Goal: Complete application form

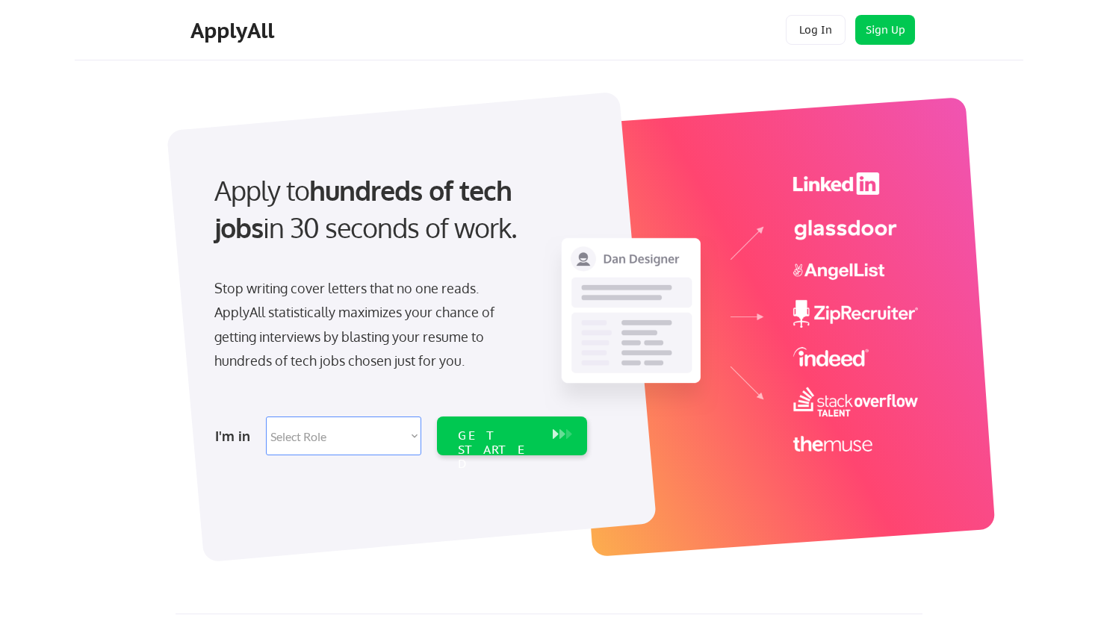
click at [388, 433] on select "Select Role Software Engineering Product Management Customer Success Sales UI/U…" at bounding box center [343, 436] width 155 height 39
select select ""hr_recruiting""
click at [266, 417] on select "Select Role Software Engineering Product Management Customer Success Sales UI/U…" at bounding box center [343, 436] width 155 height 39
select select ""hr_recruiting""
click at [468, 445] on div "GET STARTED" at bounding box center [497, 436] width 95 height 39
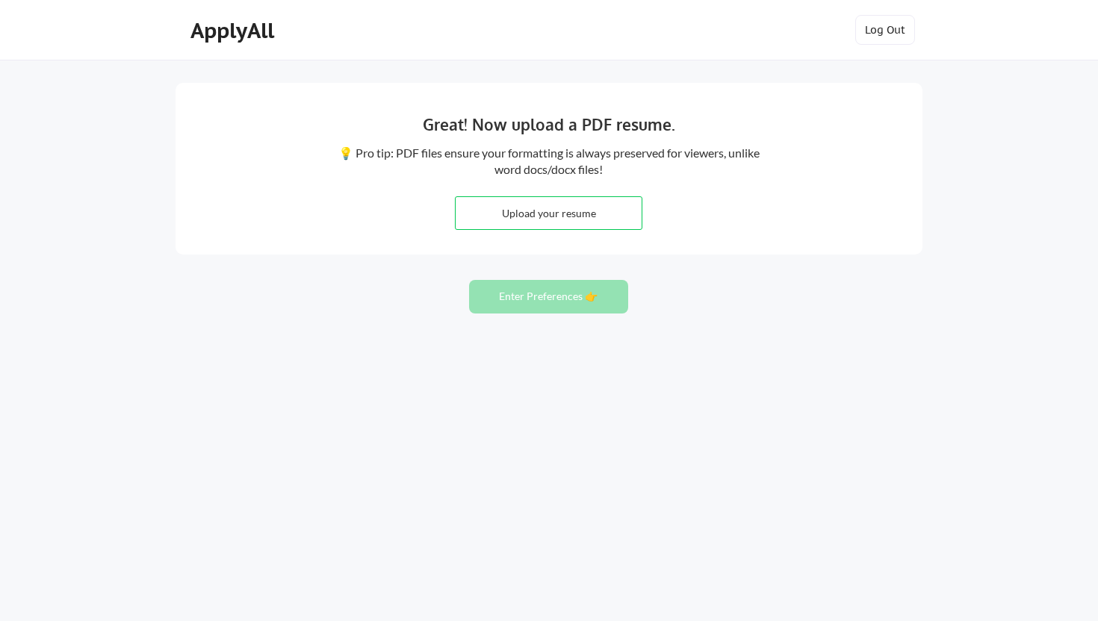
click at [869, 221] on div "Great! Now upload a PDF resume. 💡 Pro tip: PDF files ensure your formatting is …" at bounding box center [549, 169] width 747 height 172
click at [565, 220] on input "file" at bounding box center [549, 213] width 186 height 32
type input "C:\fakepath\[PERSON_NAME] GTM.pdf"
click at [566, 306] on button "Enter Preferences 👉" at bounding box center [548, 297] width 159 height 34
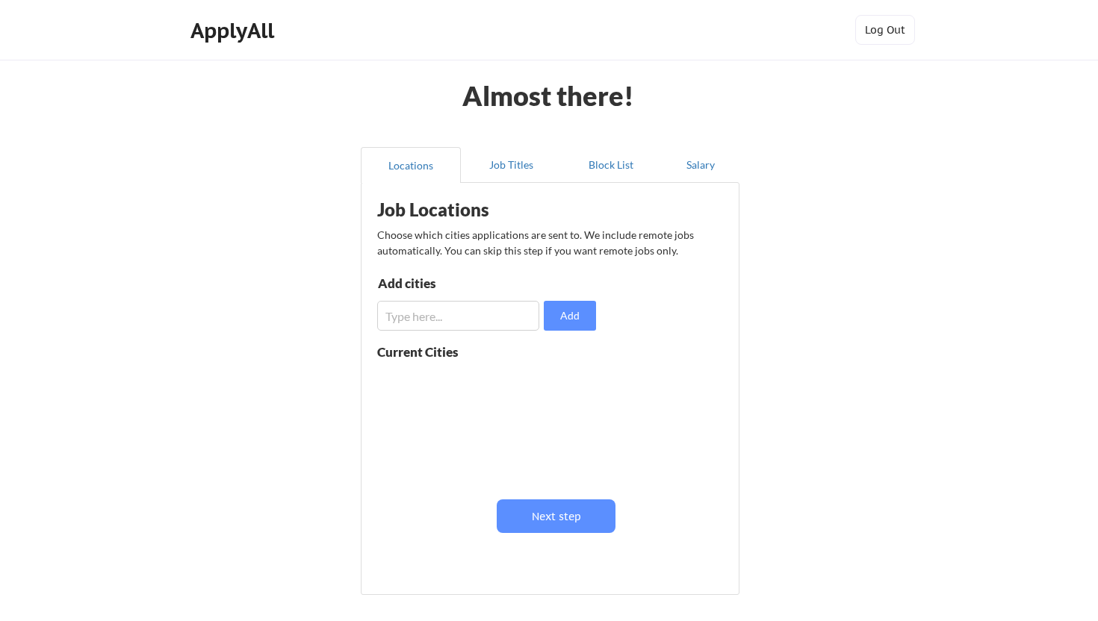
click at [507, 313] on input "input" at bounding box center [458, 316] width 162 height 30
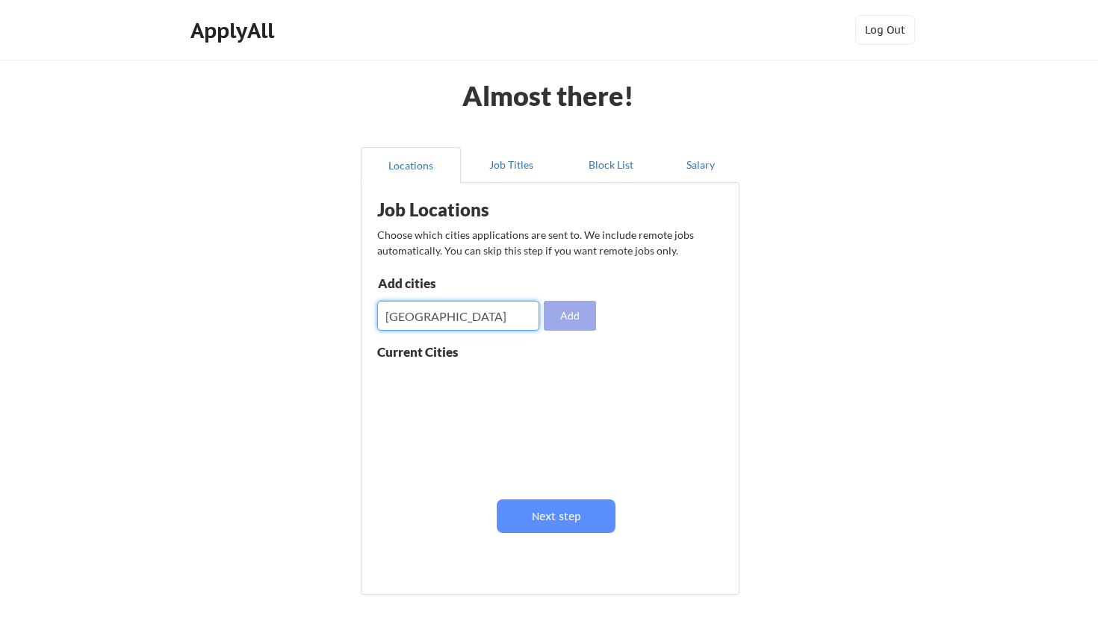
type input "[GEOGRAPHIC_DATA]"
click at [569, 323] on button "Add" at bounding box center [570, 316] width 52 height 30
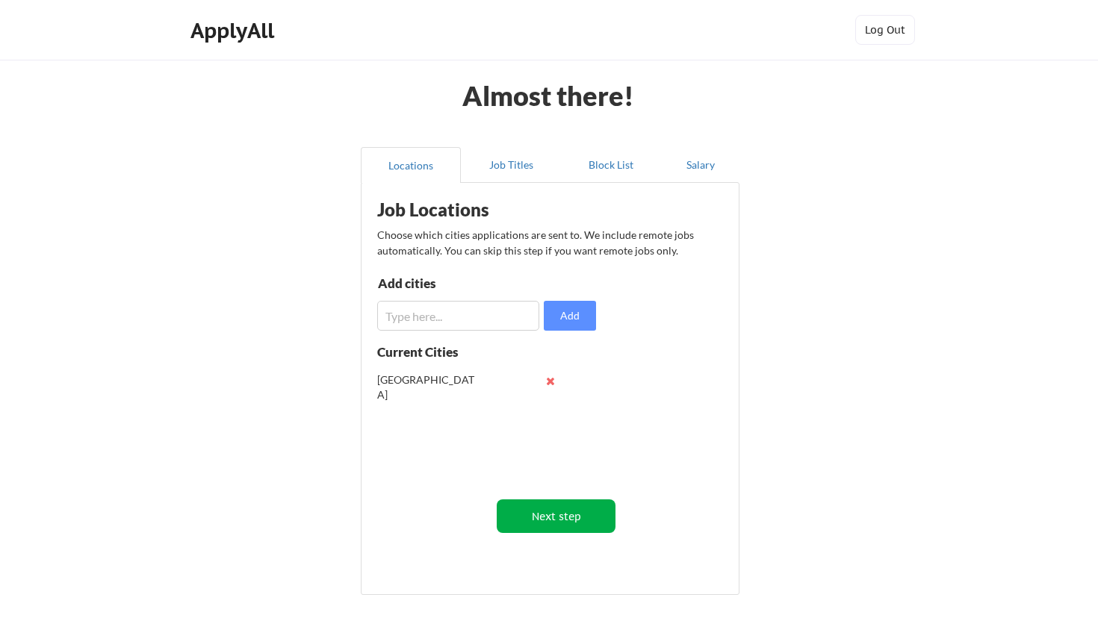
click at [532, 512] on button "Next step" at bounding box center [556, 517] width 119 height 34
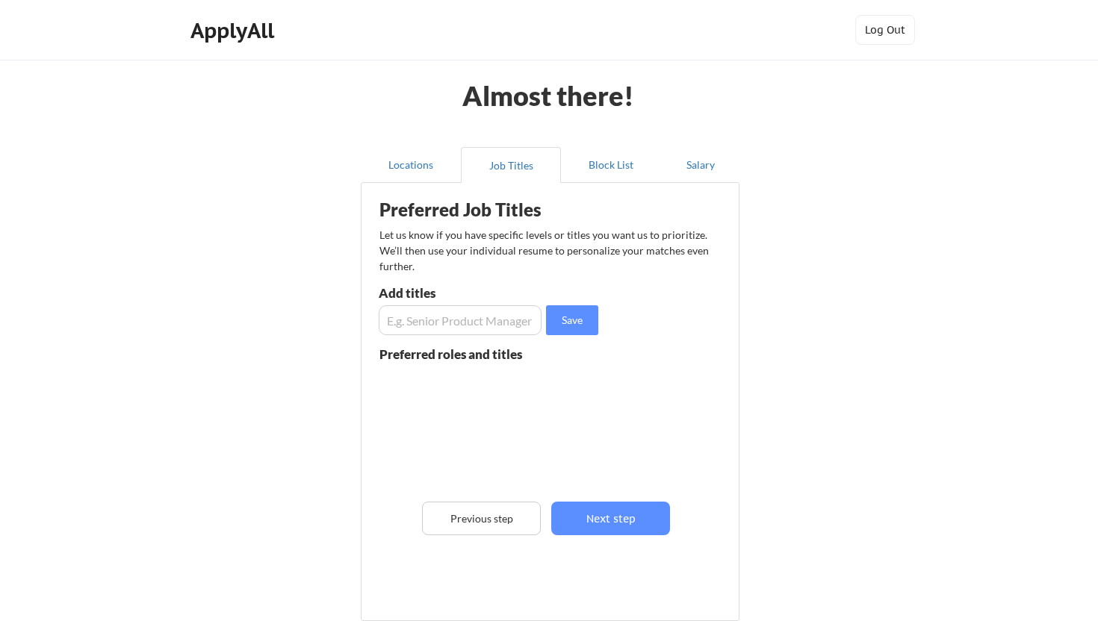
click at [492, 326] on input "input" at bounding box center [460, 321] width 163 height 30
type input "Senior Recruiter"
click at [587, 328] on button "Save" at bounding box center [572, 321] width 52 height 30
click at [464, 322] on input "input" at bounding box center [460, 321] width 163 height 30
type input "Executive Recruiter"
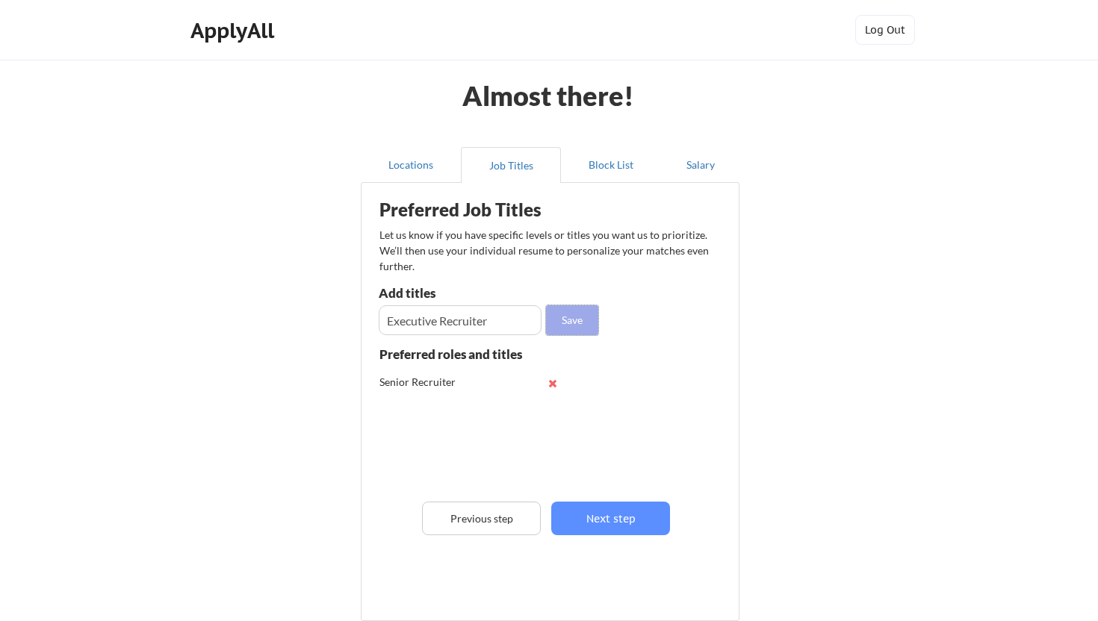
click at [566, 327] on button "Save" at bounding box center [572, 321] width 52 height 30
click at [496, 323] on input "input" at bounding box center [460, 321] width 163 height 30
type input "Executive Recruiter"
click at [577, 320] on button "Save" at bounding box center [572, 321] width 52 height 30
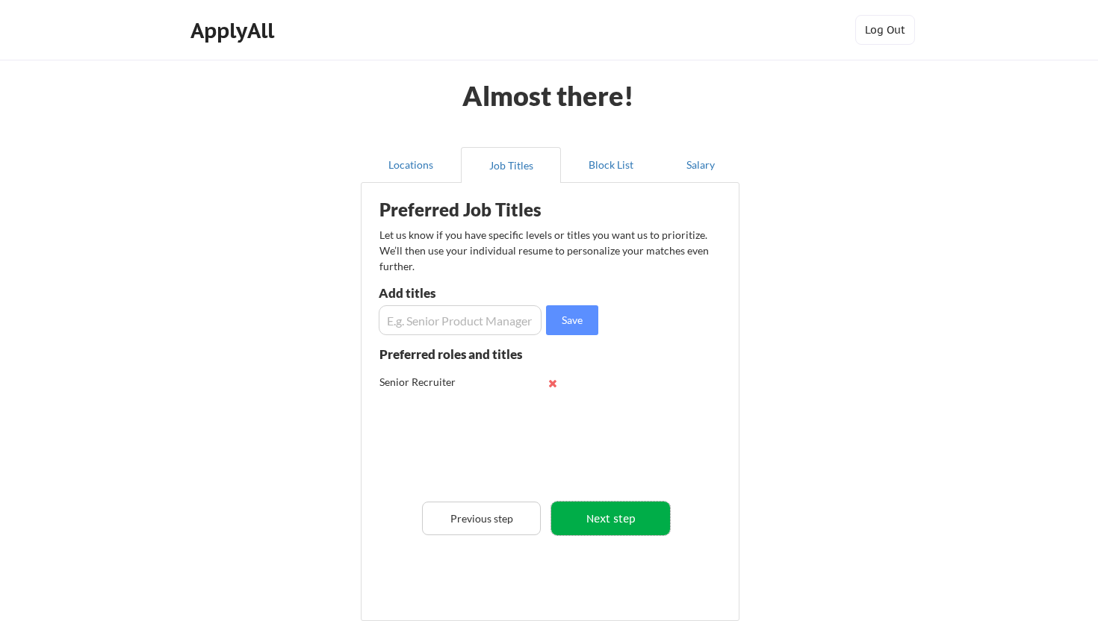
click at [613, 517] on button "Next step" at bounding box center [610, 519] width 119 height 34
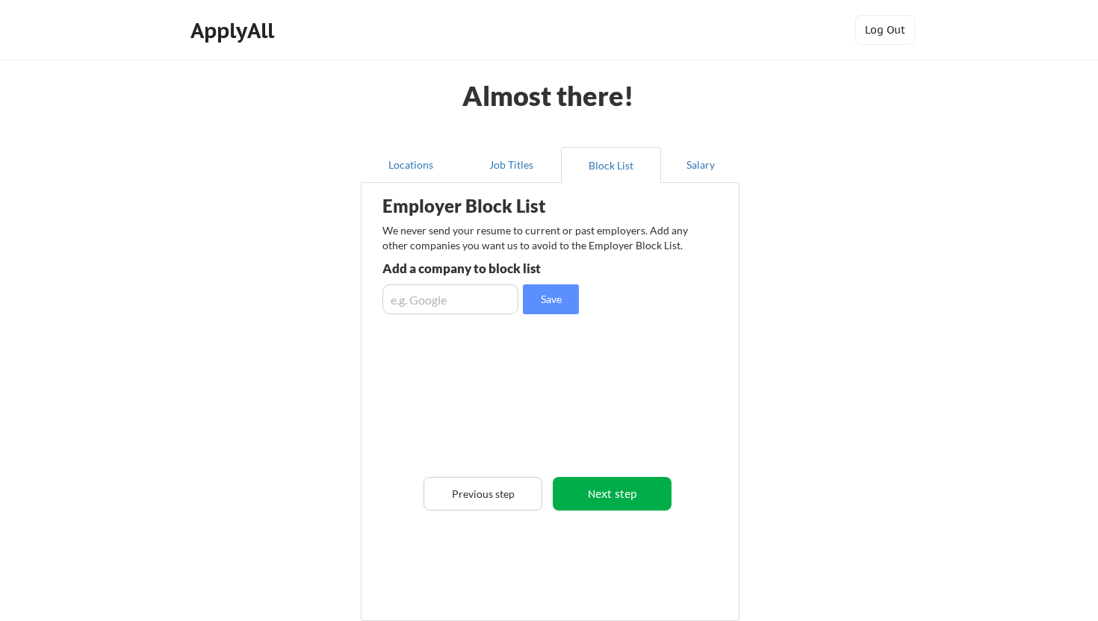
click at [577, 490] on button "Next step" at bounding box center [612, 494] width 119 height 34
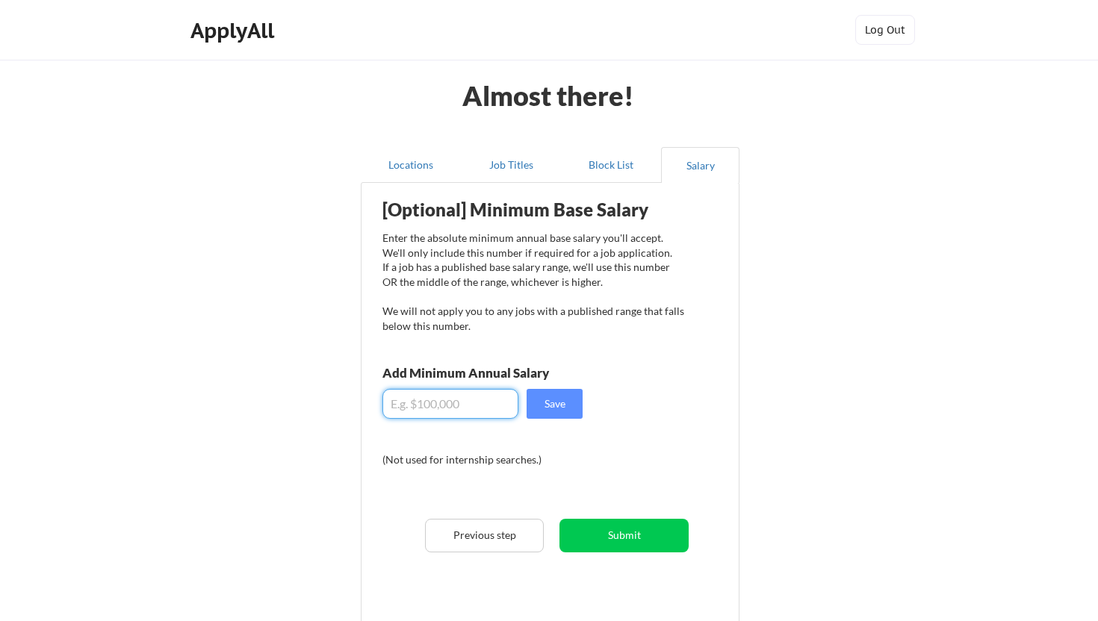
click at [509, 412] on input "input" at bounding box center [450, 404] width 136 height 30
type input "$150,000"
click at [559, 408] on button "Save" at bounding box center [555, 404] width 56 height 30
click at [653, 542] on button "Submit" at bounding box center [623, 536] width 129 height 34
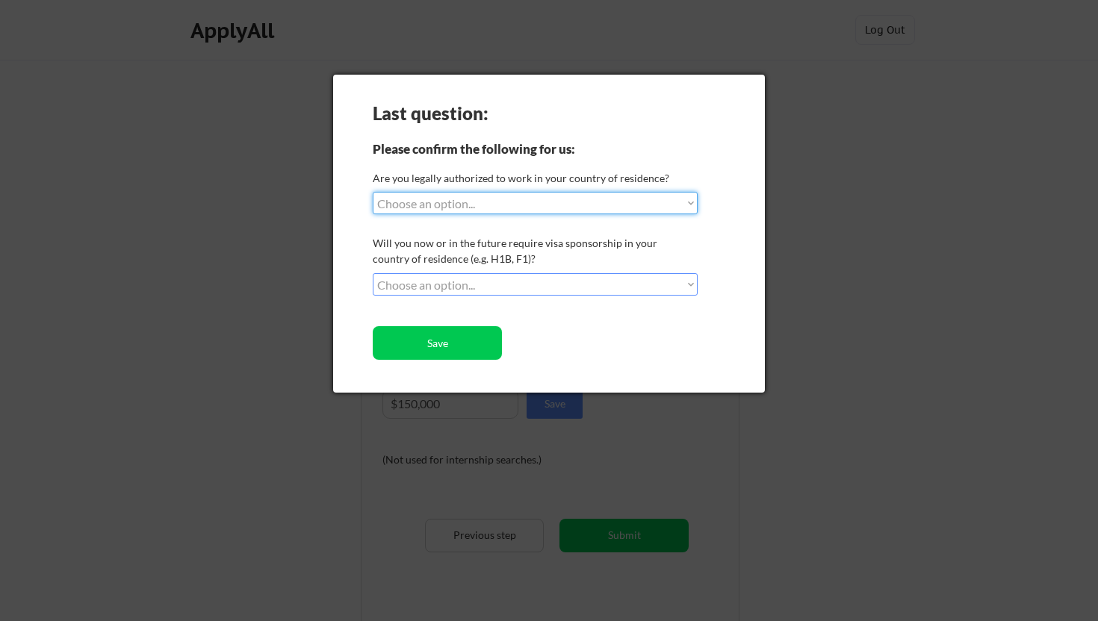
click at [514, 205] on select "Choose an option... Yes, I am a US Citizen Yes, I am a Canadian Citizen Yes, I …" at bounding box center [535, 203] width 325 height 22
select select ""yes__i_am_a_us_citizen""
click at [373, 192] on select "Choose an option... Yes, I am a US Citizen Yes, I am a Canadian Citizen Yes, I …" at bounding box center [535, 203] width 325 height 22
click at [510, 286] on select "Choose an option... No, I will not need sponsorship Yes, I will need sponsorship" at bounding box center [535, 284] width 325 height 22
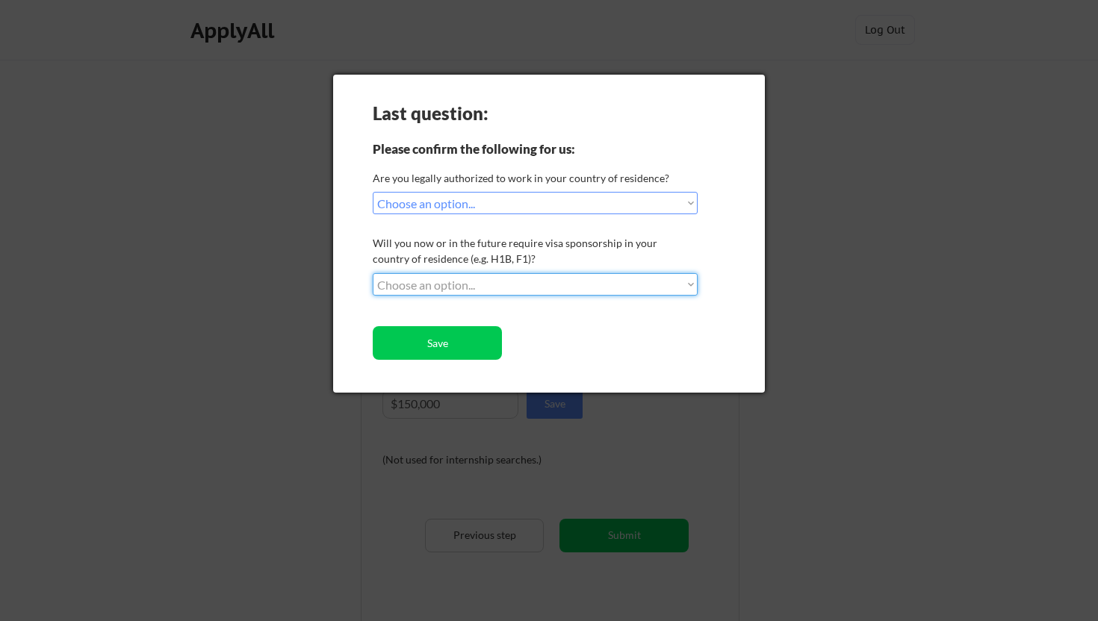
select select ""no__i_will_not_need_sponsorship""
click at [373, 273] on select "Choose an option... No, I will not need sponsorship Yes, I will need sponsorship" at bounding box center [535, 284] width 325 height 22
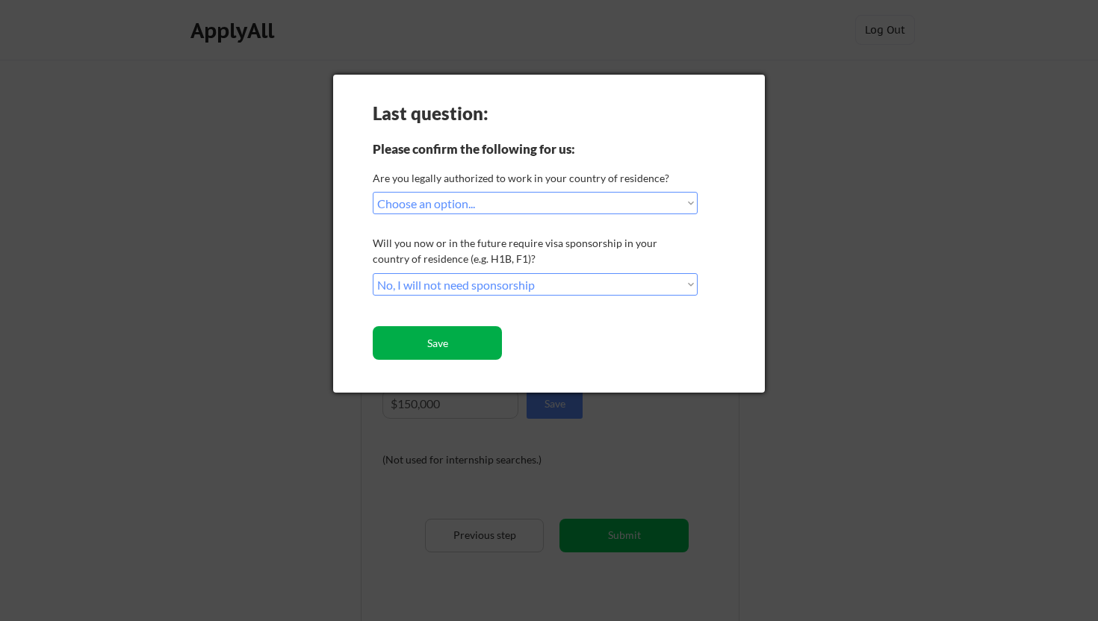
click at [468, 353] on button "Save" at bounding box center [437, 343] width 129 height 34
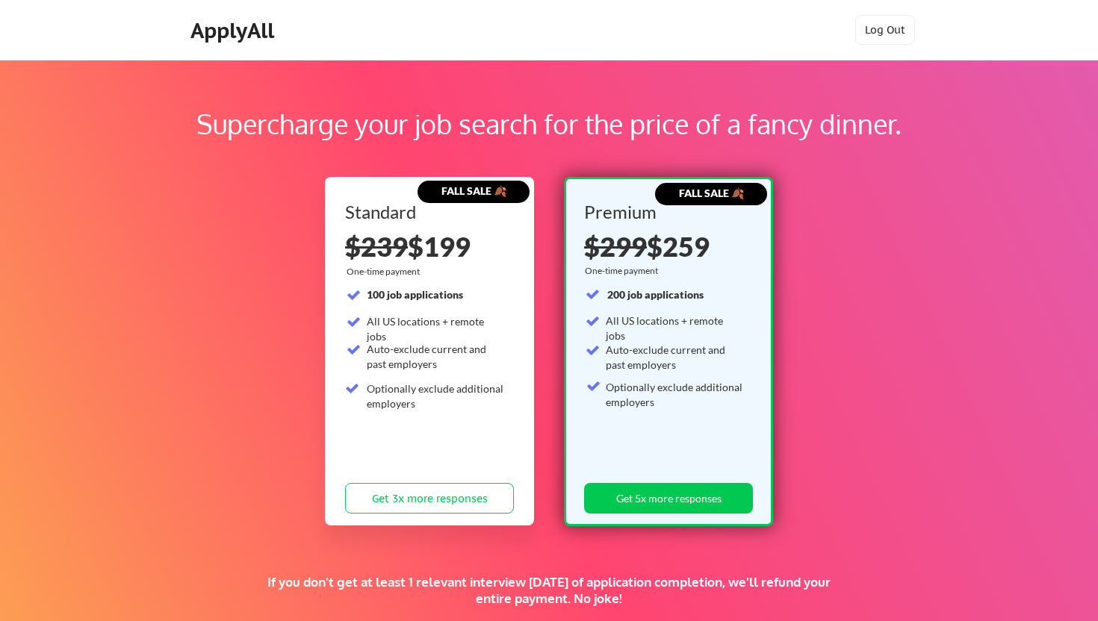
click at [215, 455] on div "Supercharge your job search for the price of a fancy dinner. FALL SALE 🍂 Standa…" at bounding box center [549, 468] width 1098 height 816
click at [931, 211] on div "Supercharge your job search for the price of a fancy dinner. FALL SALE 🍂 Standa…" at bounding box center [549, 468] width 1098 height 816
click at [937, 172] on div "Supercharge your job search for the price of a fancy dinner. FALL SALE 🍂 Standa…" at bounding box center [549, 468] width 1098 height 816
